Goal: Task Accomplishment & Management: Use online tool/utility

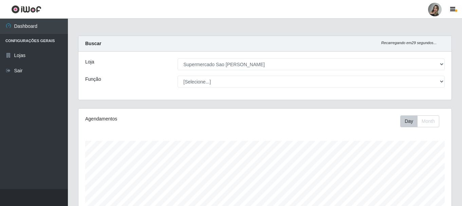
select select "383"
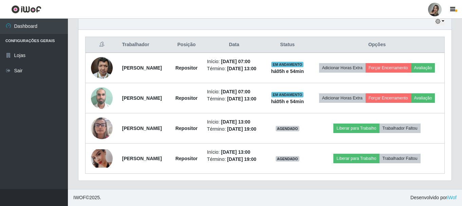
scroll to position [141, 373]
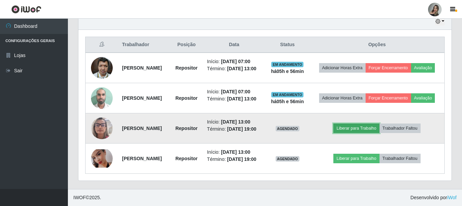
click at [368, 125] on button "Liberar para Trabalho" at bounding box center [356, 127] width 46 height 9
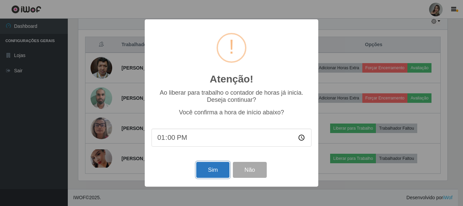
click at [215, 169] on button "Sim" at bounding box center [212, 170] width 33 height 16
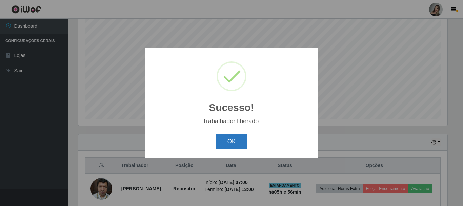
click at [239, 138] on button "OK" at bounding box center [232, 142] width 32 height 16
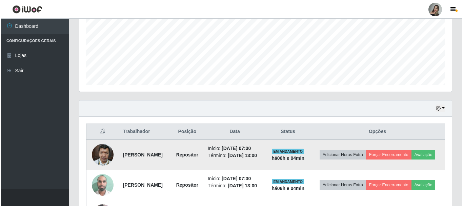
scroll to position [226, 0]
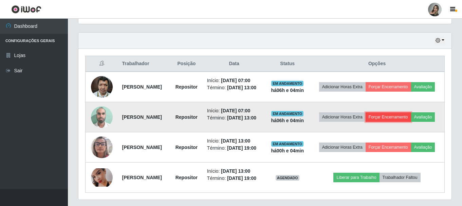
click at [411, 121] on button "Forçar Encerramento" at bounding box center [387, 116] width 45 height 9
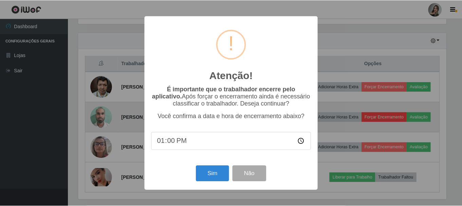
scroll to position [141, 369]
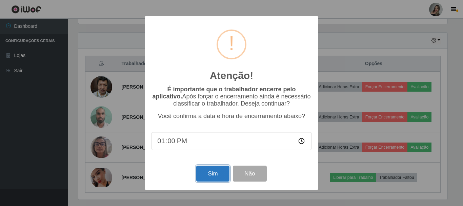
click at [217, 175] on button "Sim" at bounding box center [212, 174] width 33 height 16
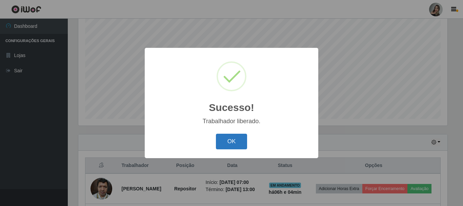
click at [236, 140] on button "OK" at bounding box center [232, 142] width 32 height 16
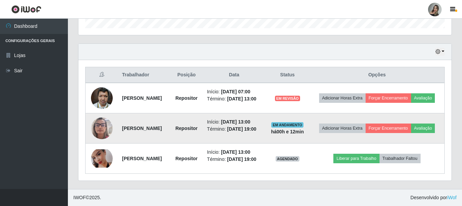
scroll to position [230, 0]
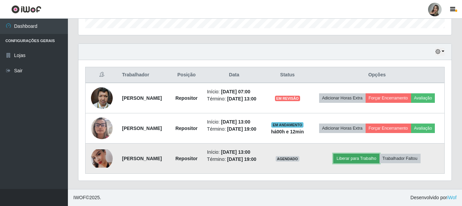
click at [355, 157] on button "Liberar para Trabalho" at bounding box center [356, 158] width 46 height 9
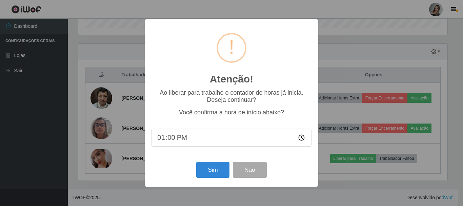
click at [172, 138] on input "13:00" at bounding box center [232, 138] width 160 height 18
type input "13:10"
click at [202, 168] on button "Sim" at bounding box center [212, 170] width 33 height 16
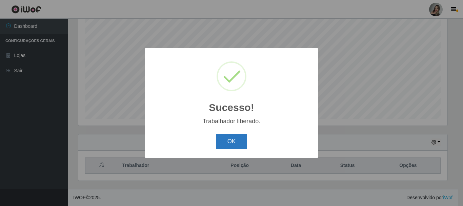
click at [224, 141] on button "OK" at bounding box center [232, 142] width 32 height 16
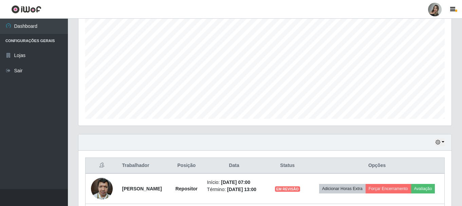
scroll to position [230, 0]
